Goal: Task Accomplishment & Management: Manage account settings

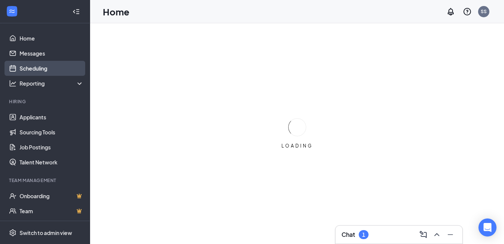
click at [24, 69] on link "Scheduling" at bounding box center [52, 68] width 64 height 15
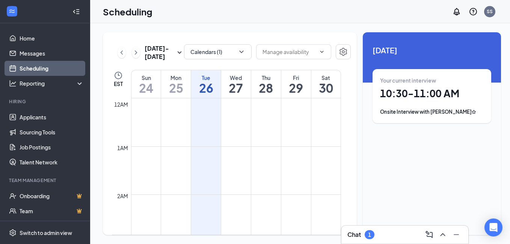
scroll to position [369, 0]
click at [410, 98] on h1 "10:30 - 11:00 AM" at bounding box center [432, 93] width 104 height 13
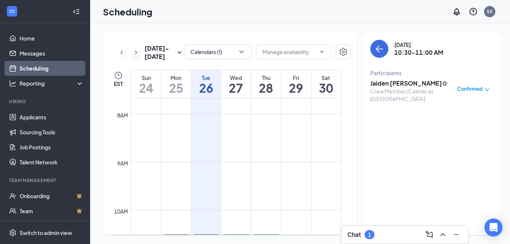
click at [395, 84] on h3 "Jaiden [PERSON_NAME]✩" at bounding box center [409, 83] width 79 height 8
click at [395, 84] on body "Home Messages Scheduling Reporting Hiring Applicants Sourcing Tools Job Posting…" at bounding box center [255, 122] width 510 height 244
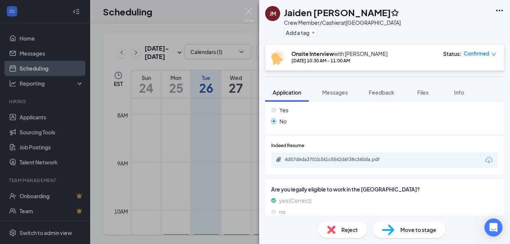
scroll to position [165, 0]
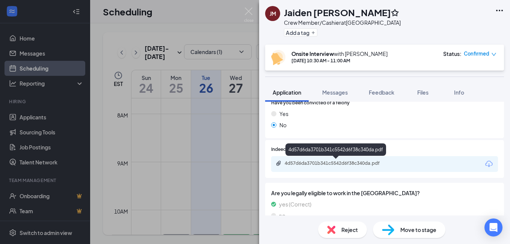
click at [387, 162] on div "4d57d6da3701b341c5542d6f38c340da.pdf" at bounding box center [336, 163] width 105 height 6
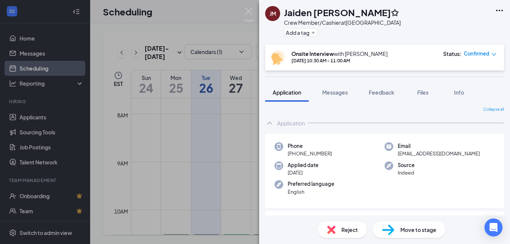
scroll to position [0, 0]
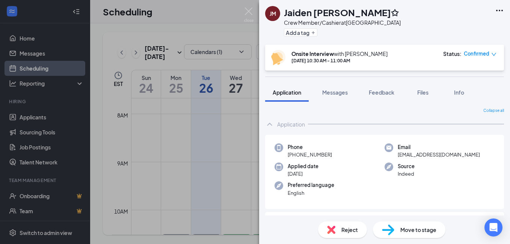
click at [216, 20] on div "JM Jaiden [PERSON_NAME]✩ Crew Member/Cashier at [GEOGRAPHIC_DATA] Add a tag Ons…" at bounding box center [255, 122] width 510 height 244
click at [210, 11] on div "JM Jaiden [PERSON_NAME]✩ Crew Member/Cashier at [GEOGRAPHIC_DATA] Add a tag Ons…" at bounding box center [255, 122] width 510 height 244
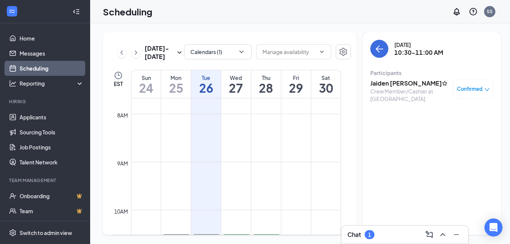
click at [395, 113] on div "[DATE] 10:30-11:00 AM Participants [PERSON_NAME]✩ Crew Member/Cashier at [GEOGR…" at bounding box center [431, 133] width 138 height 203
click at [400, 116] on div "[DATE] 10:30-11:00 AM Participants [PERSON_NAME]✩ Crew Member/Cashier at [GEOGR…" at bounding box center [431, 133] width 138 height 203
click at [375, 129] on div "[DATE] 10:30-11:00 AM Participants [PERSON_NAME]✩ Crew Member/Cashier at [GEOGR…" at bounding box center [431, 133] width 138 height 203
